Goal: Find contact information: Find contact information

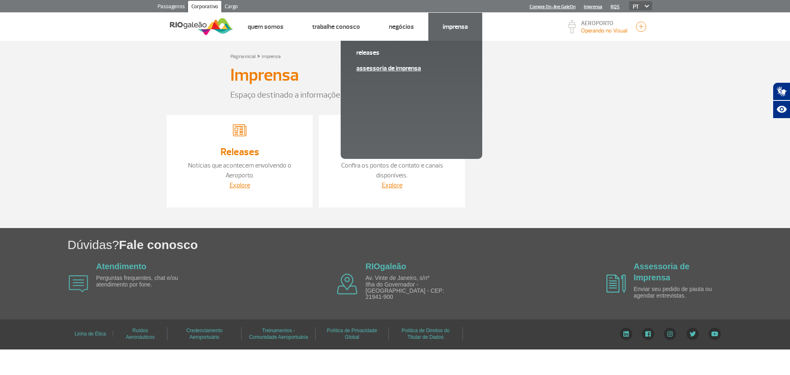
click at [383, 69] on link "Assessoria de Imprensa" at bounding box center [411, 68] width 110 height 9
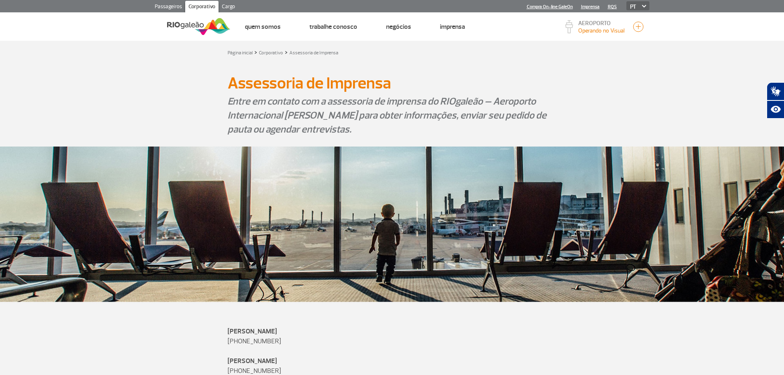
scroll to position [170, 0]
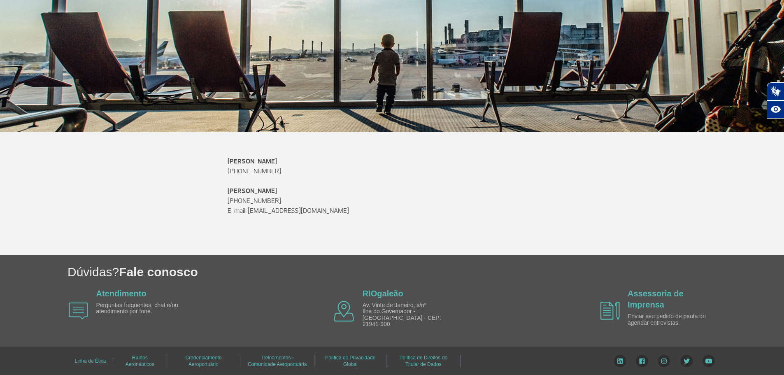
drag, startPoint x: 378, startPoint y: 213, endPoint x: 249, endPoint y: 214, distance: 129.6
click at [249, 214] on p "E-mail: [EMAIL_ADDRESS][DOMAIN_NAME]" at bounding box center [392, 211] width 329 height 10
click at [553, 209] on p "E-mail: [EMAIL_ADDRESS][DOMAIN_NAME]" at bounding box center [392, 211] width 329 height 10
click at [571, 189] on div "[PERSON_NAME] [PHONE_NUMBER] [PERSON_NAME] [PHONE_NUMBER] E-mail: [EMAIL_ADDRES…" at bounding box center [392, 205] width 457 height 99
